Goal: Browse casually

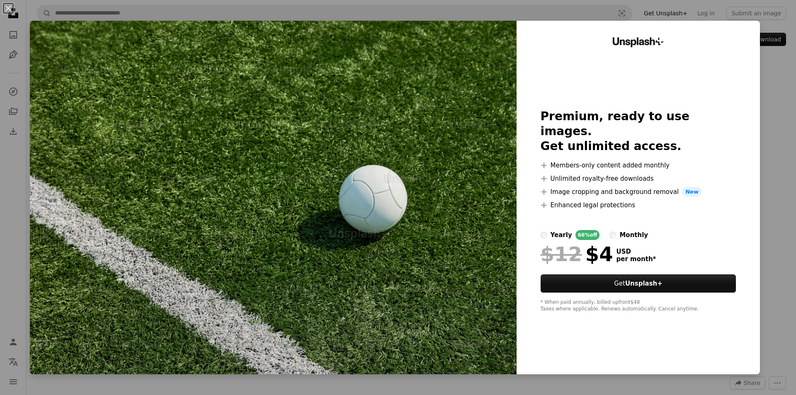
click at [769, 75] on div "An X shape Unsplash+ Premium, ready to use images. Get unlimited access. A plus…" at bounding box center [398, 197] width 796 height 395
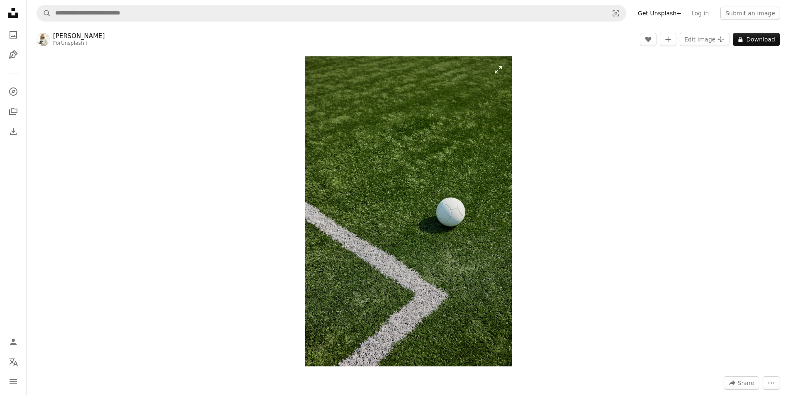
click at [329, 158] on img "Zoom in on this image" at bounding box center [408, 211] width 207 height 310
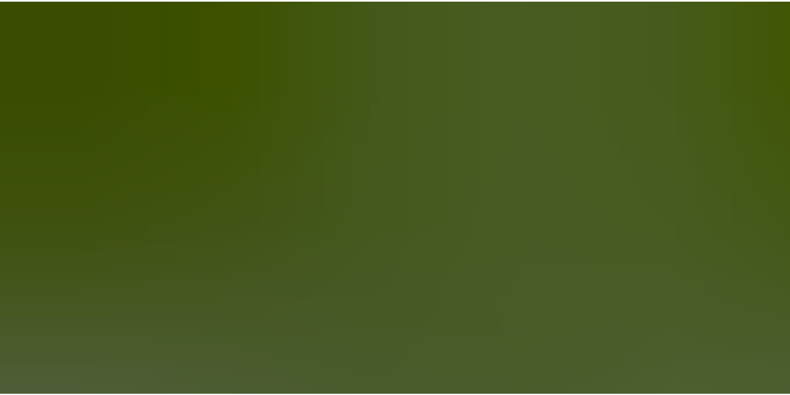
scroll to position [391, 0]
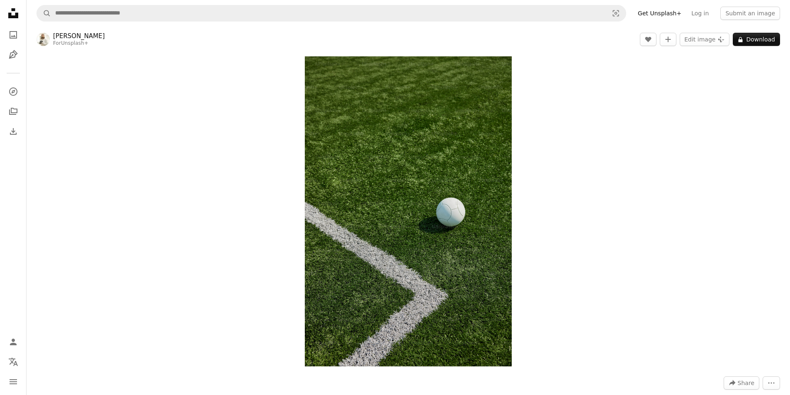
click at [785, 85] on div "Zoom in" at bounding box center [409, 211] width 764 height 319
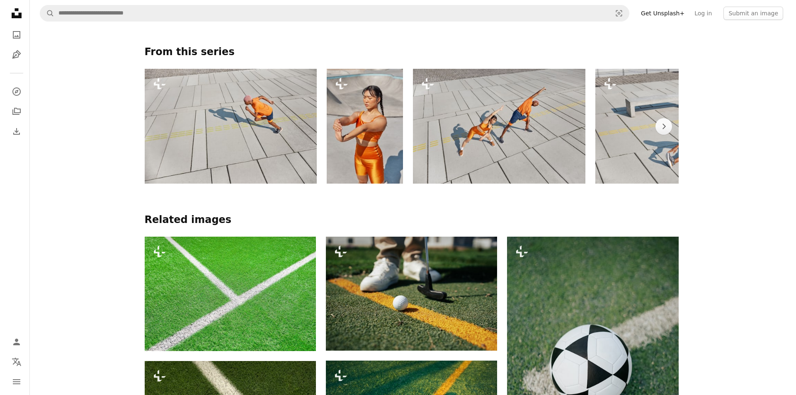
scroll to position [664, 0]
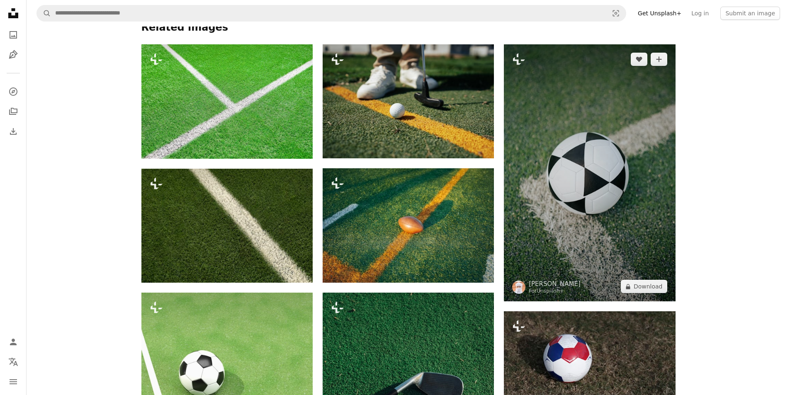
click at [611, 187] on img at bounding box center [589, 172] width 171 height 257
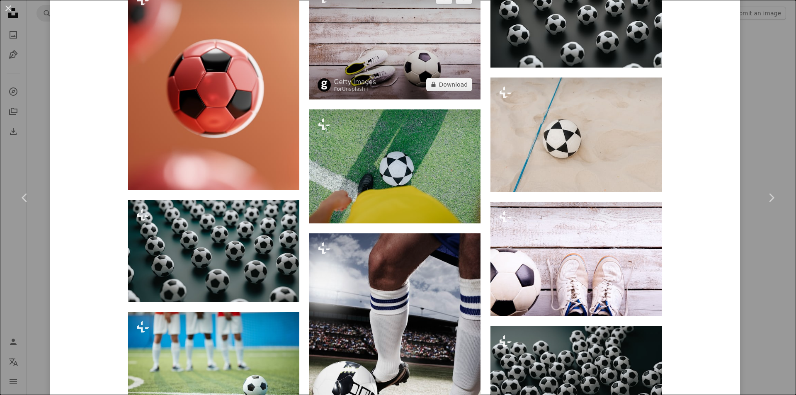
scroll to position [2914, 0]
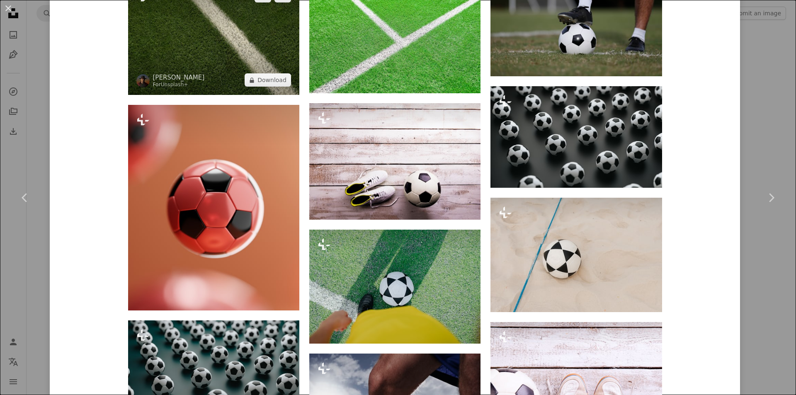
click at [222, 24] on img at bounding box center [213, 38] width 171 height 114
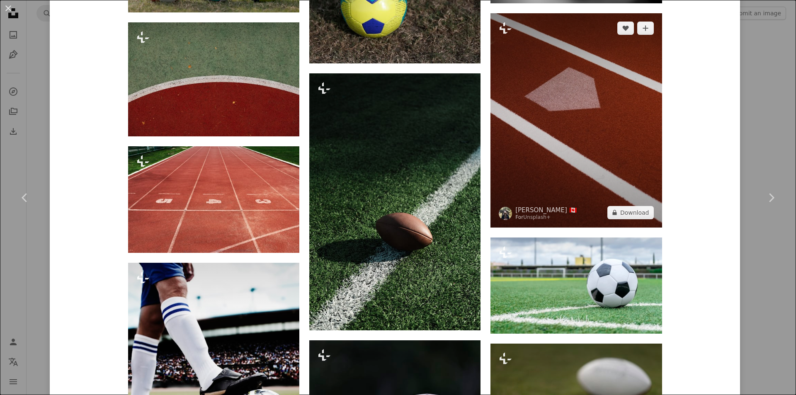
scroll to position [2690, 0]
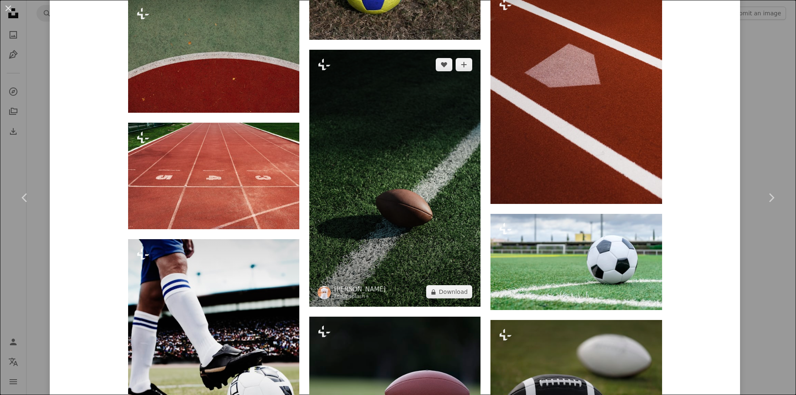
click at [420, 154] on img at bounding box center [394, 178] width 171 height 257
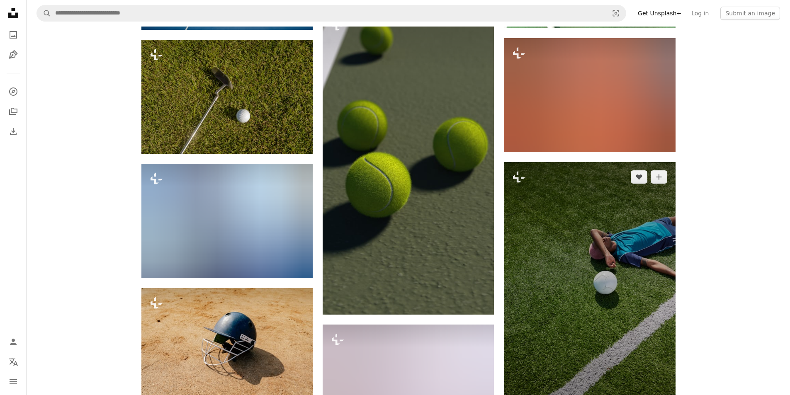
scroll to position [8960, 0]
